Goal: Task Accomplishment & Management: Use online tool/utility

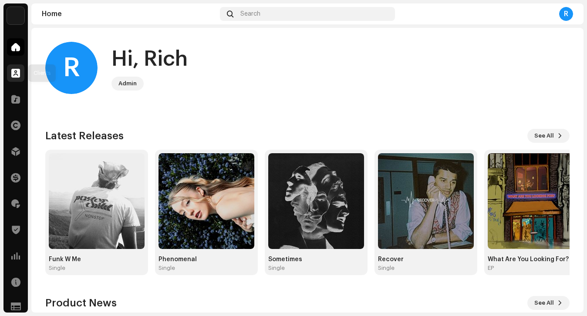
click at [17, 76] on span at bounding box center [15, 73] width 9 height 7
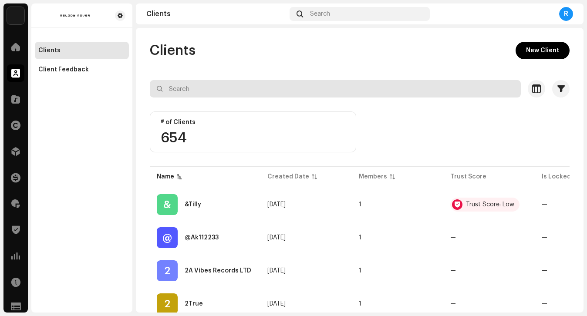
click at [267, 89] on input "text" at bounding box center [335, 88] width 371 height 17
type input "silv"
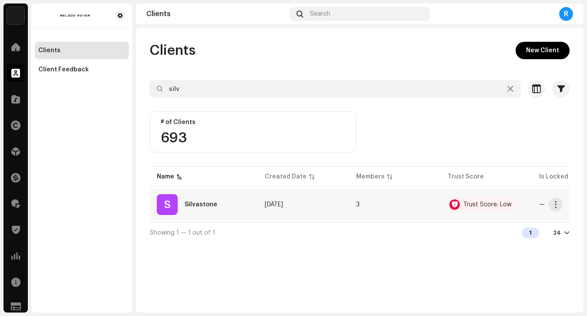
click at [229, 198] on div "S Silvastone" at bounding box center [204, 204] width 94 height 21
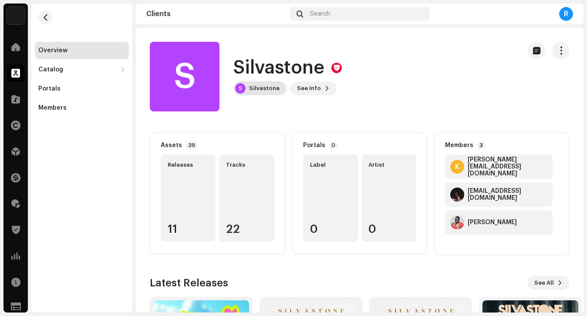
click at [256, 92] on div "S Silvastone" at bounding box center [259, 88] width 53 height 14
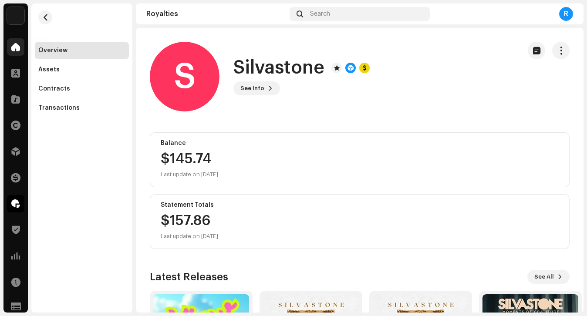
click at [18, 45] on span at bounding box center [15, 47] width 9 height 7
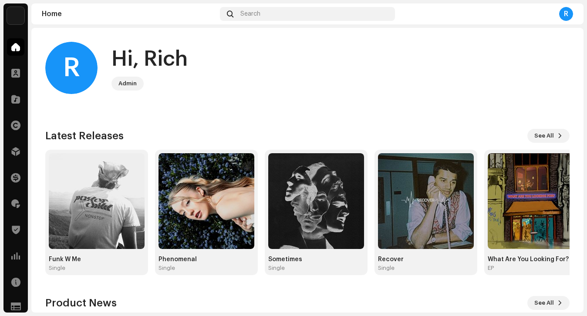
click at [13, 84] on div "Clients" at bounding box center [15, 73] width 24 height 24
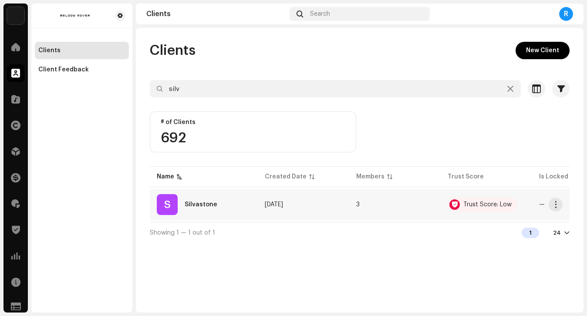
click at [220, 197] on div "S Silvastone" at bounding box center [204, 204] width 94 height 21
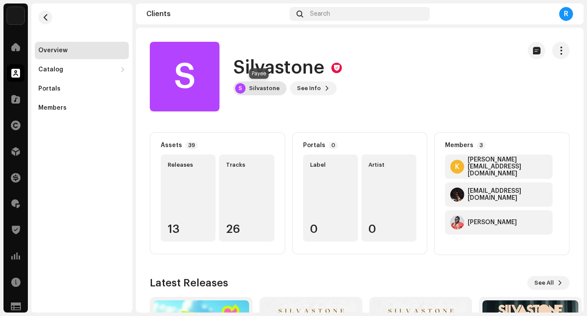
click at [258, 85] on div "Silvastone" at bounding box center [264, 88] width 30 height 7
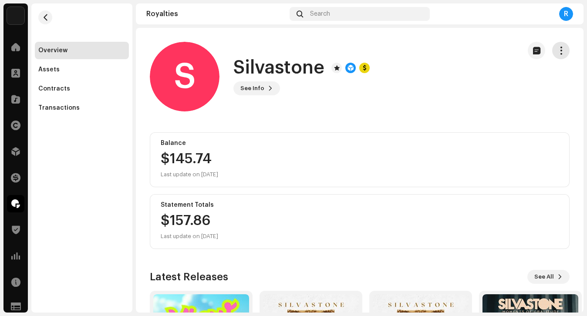
click at [552, 55] on button "button" at bounding box center [560, 50] width 17 height 17
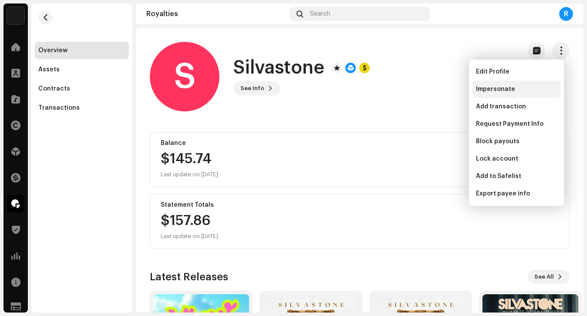
click at [503, 89] on span "Impersonate" at bounding box center [495, 89] width 39 height 7
